Goal: Information Seeking & Learning: Learn about a topic

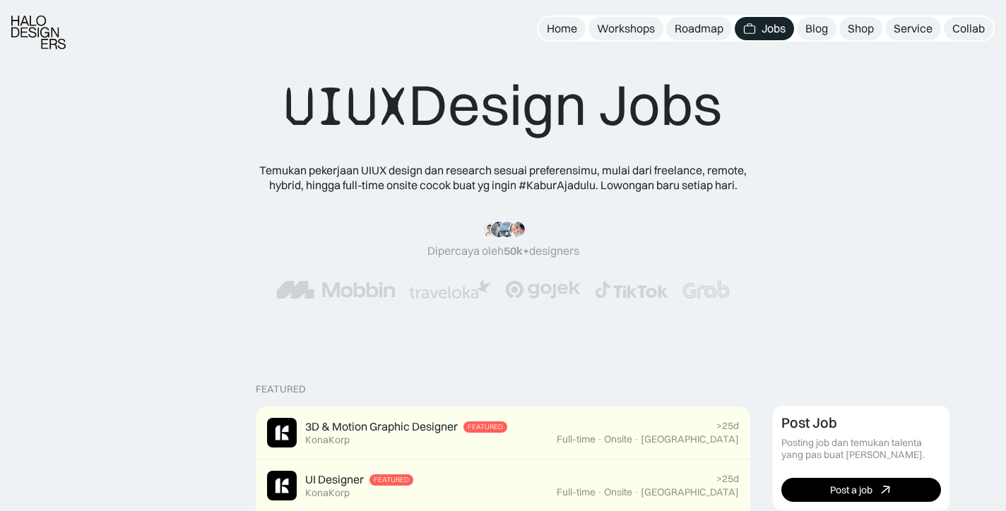
scroll to position [585, 0]
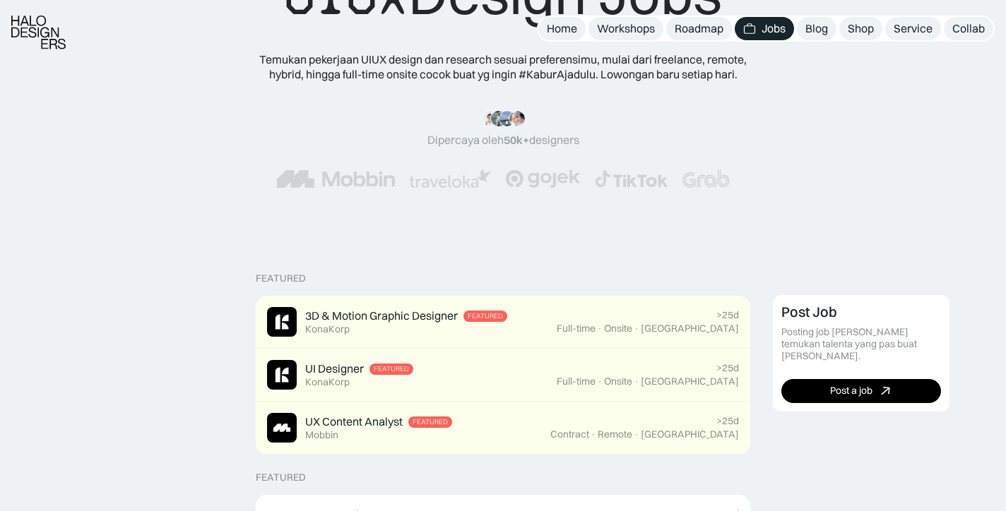
scroll to position [112, 0]
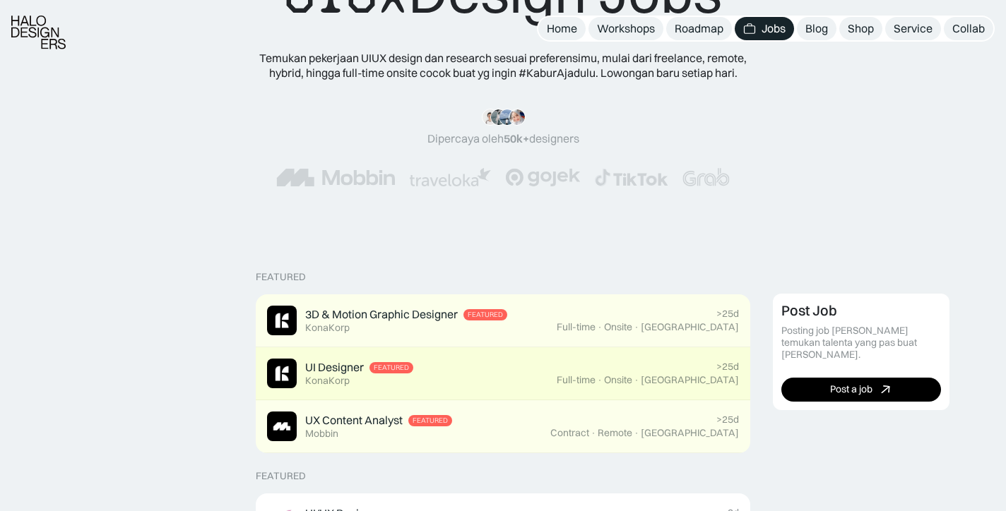
click at [554, 359] on div "UI Designer Featured KonaKorp" at bounding box center [412, 374] width 290 height 30
